Goal: Information Seeking & Learning: Find contact information

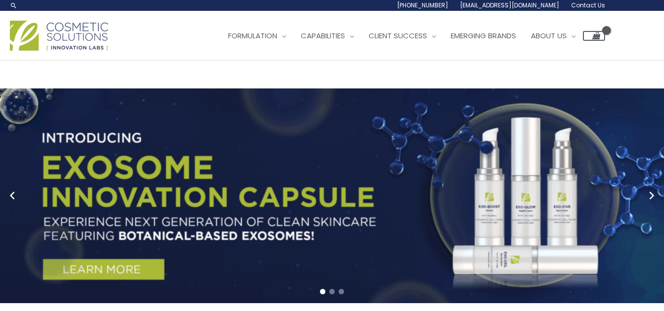
click at [572, 9] on span "Contact Us" at bounding box center [589, 5] width 34 height 8
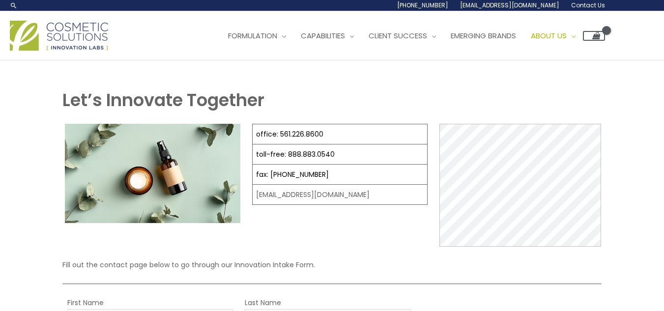
click at [572, 9] on span "Contact Us" at bounding box center [589, 5] width 34 height 8
click at [0, 0] on span "Contact Us" at bounding box center [0, 0] width 0 height 0
click at [572, 9] on span "Contact Us" at bounding box center [589, 5] width 34 height 8
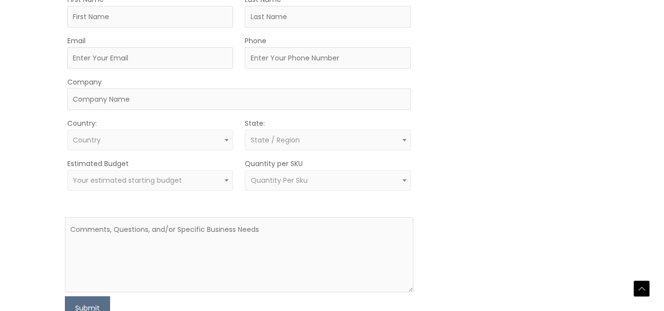
scroll to position [292, 0]
